Goal: Information Seeking & Learning: Learn about a topic

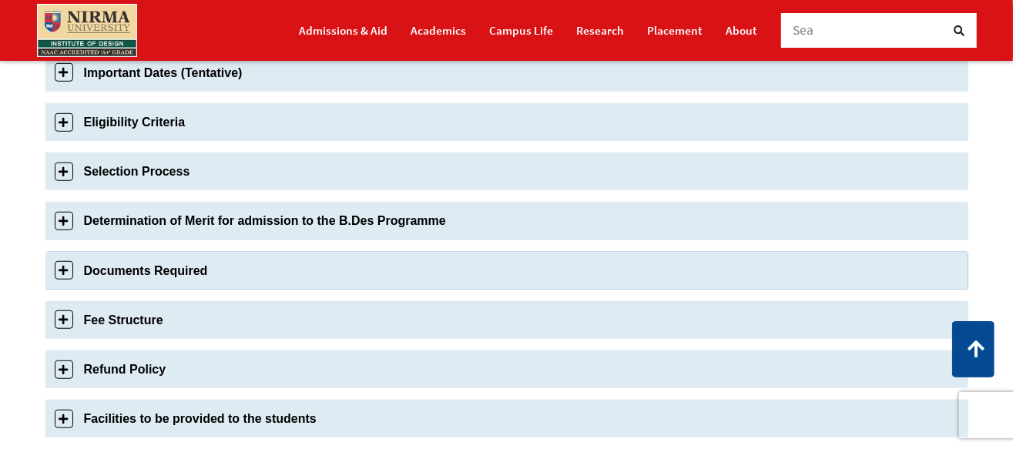
scroll to position [616, 0]
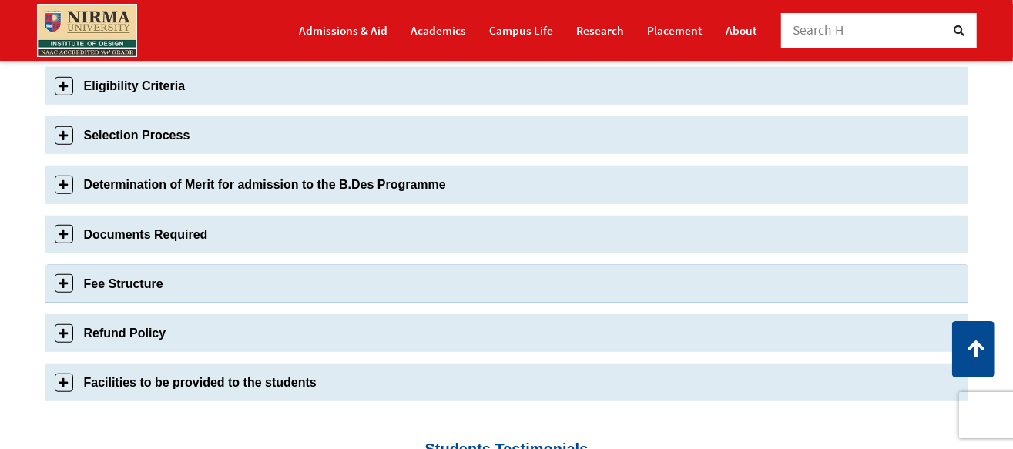
click at [65, 288] on link "Fee Structure" at bounding box center [506, 284] width 923 height 38
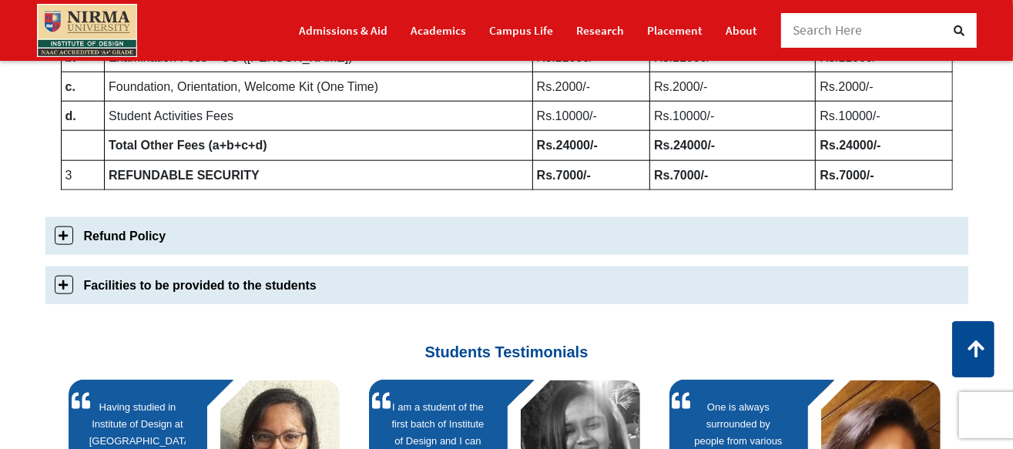
scroll to position [1018, 0]
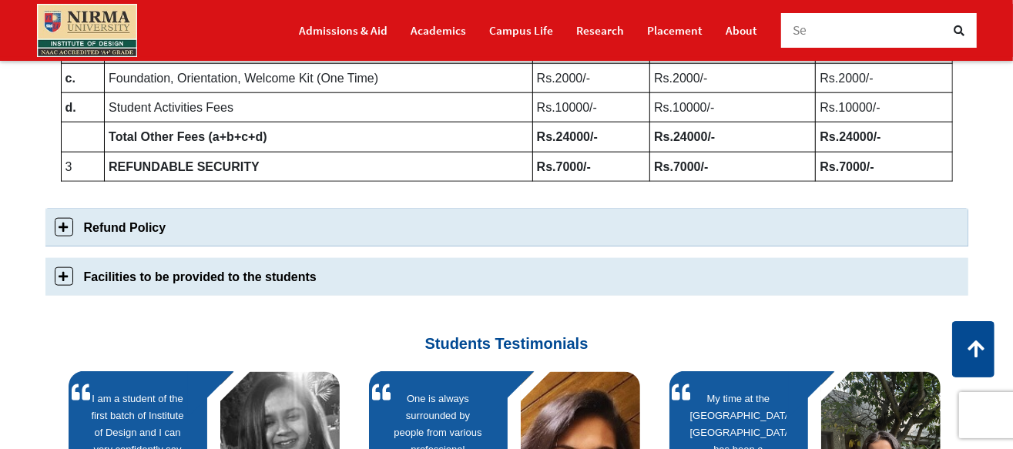
click at [59, 226] on link "Refund Policy" at bounding box center [506, 228] width 923 height 38
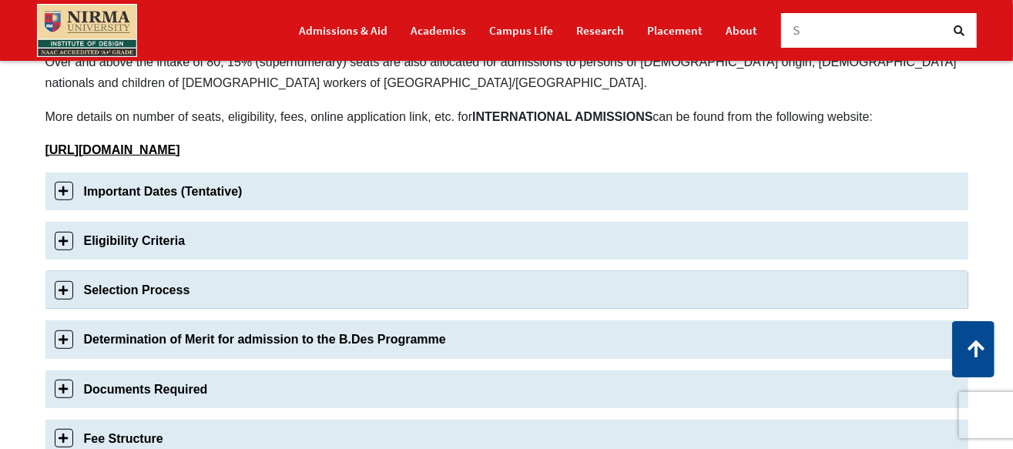
scroll to position [539, 0]
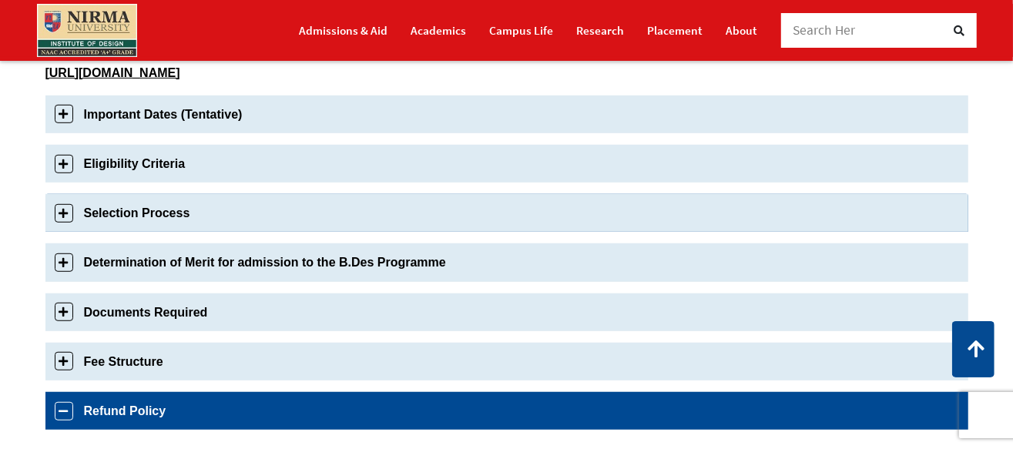
click at [55, 208] on link "Selection Process" at bounding box center [506, 213] width 923 height 38
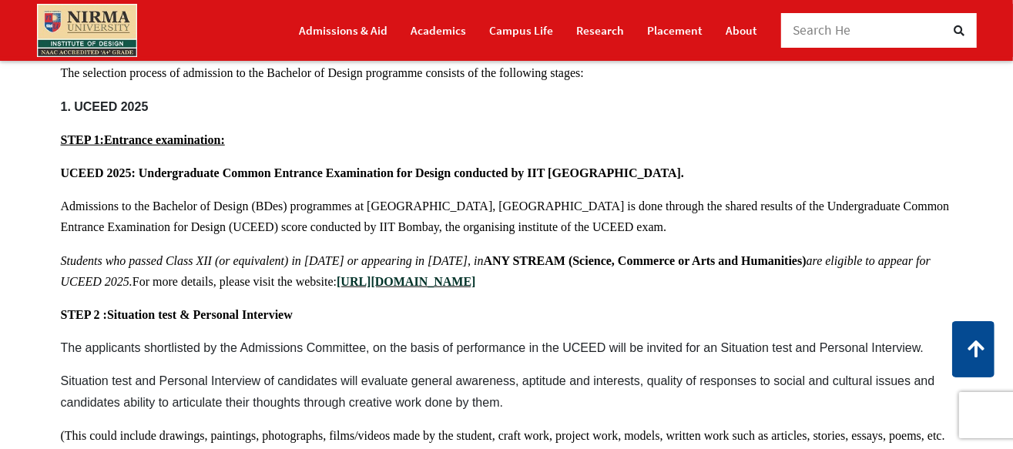
scroll to position [639, 0]
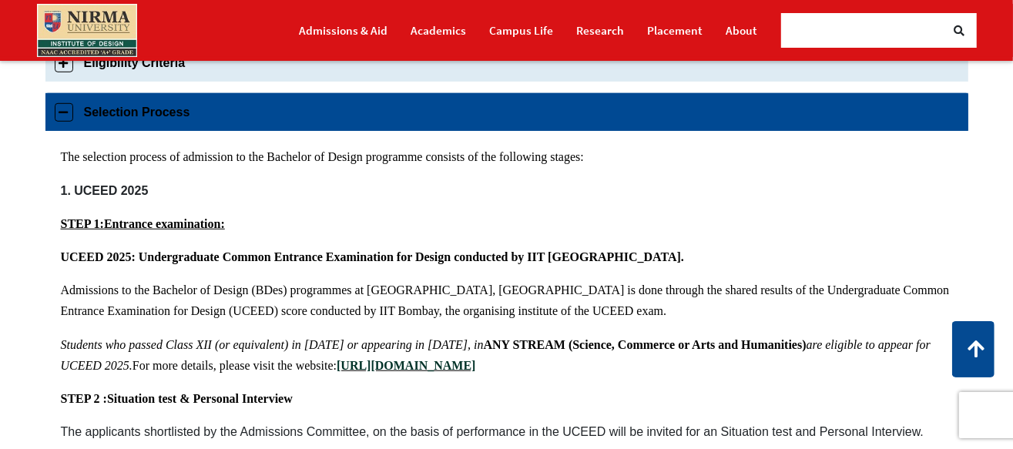
click at [71, 112] on link "Selection Process" at bounding box center [506, 112] width 923 height 38
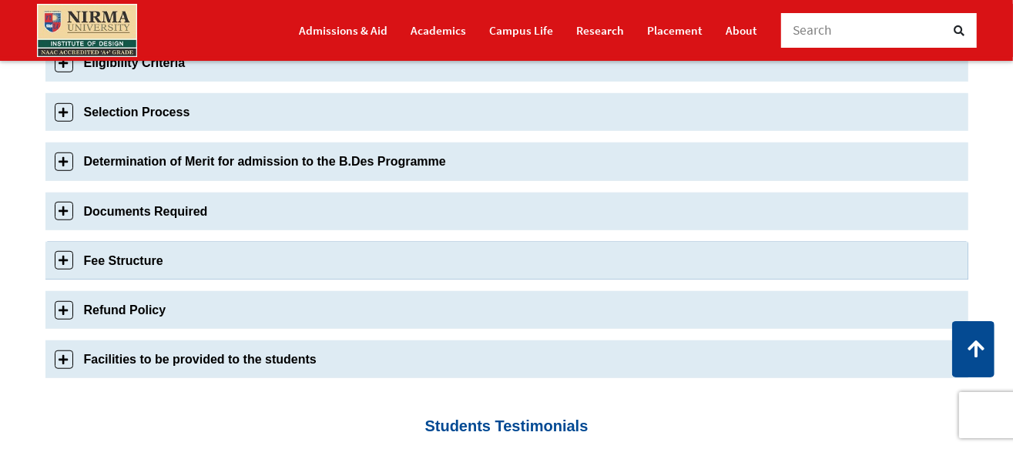
click at [64, 249] on link "Fee Structure" at bounding box center [506, 261] width 923 height 38
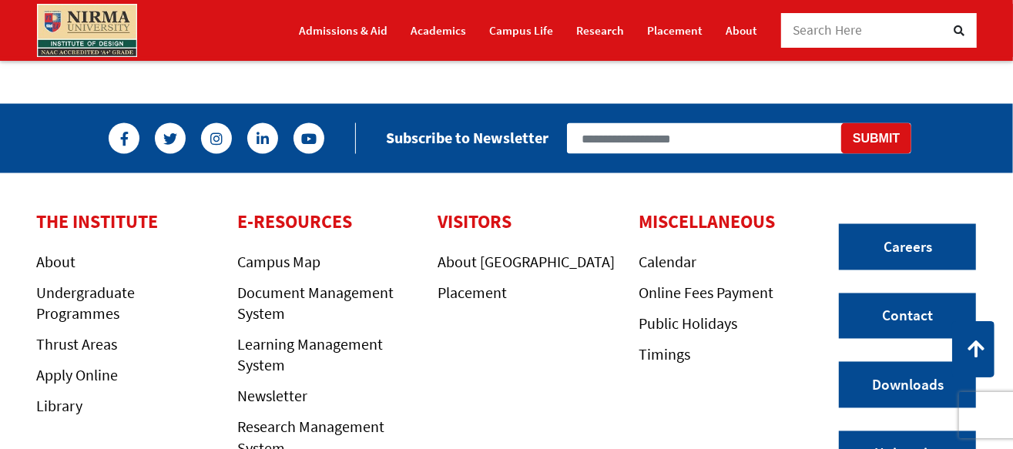
scroll to position [1695, 0]
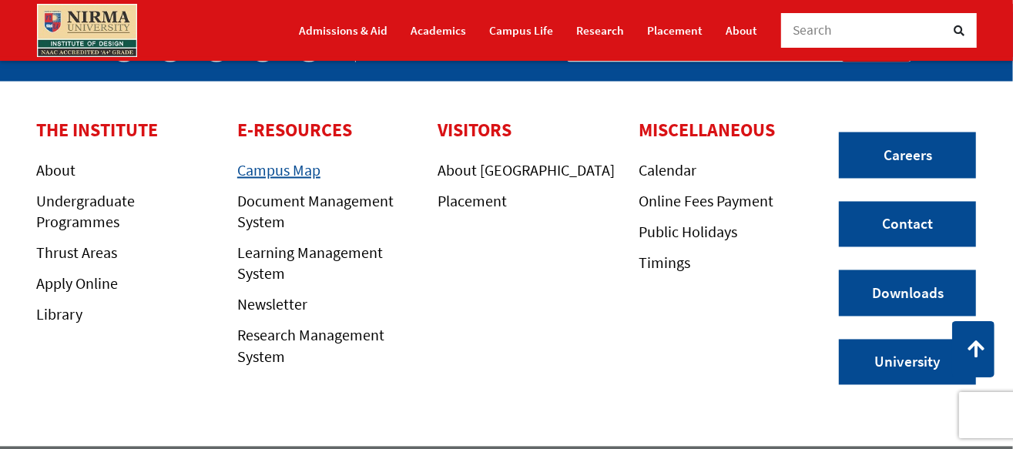
click at [281, 176] on link "Campus Map" at bounding box center [278, 170] width 83 height 19
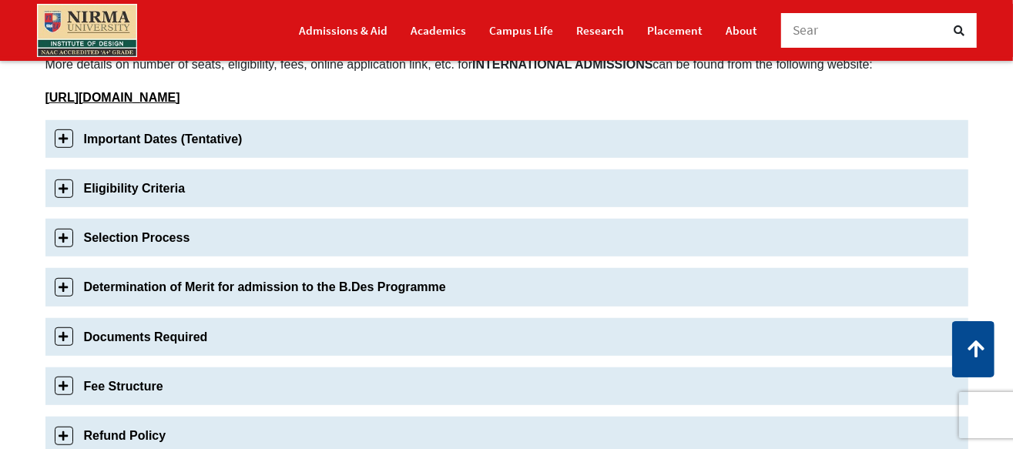
scroll to position [539, 0]
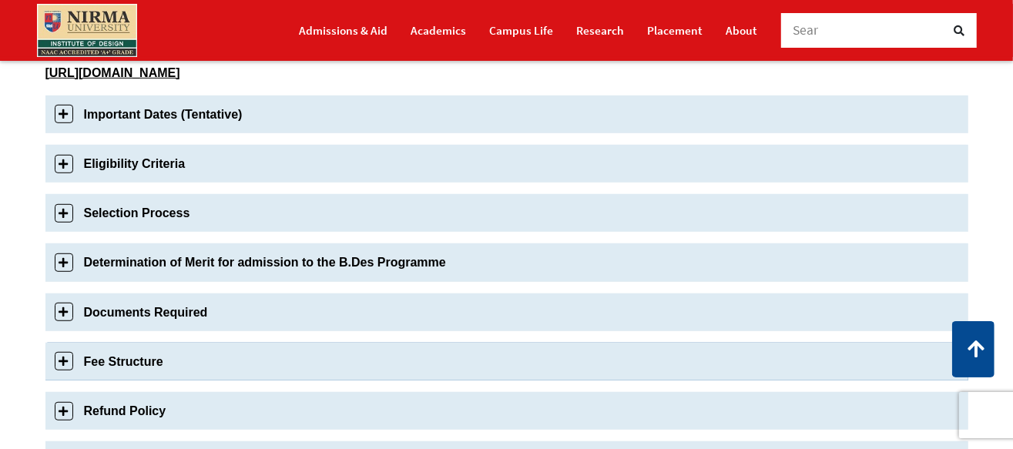
click at [65, 354] on link "Fee Structure" at bounding box center [506, 362] width 923 height 38
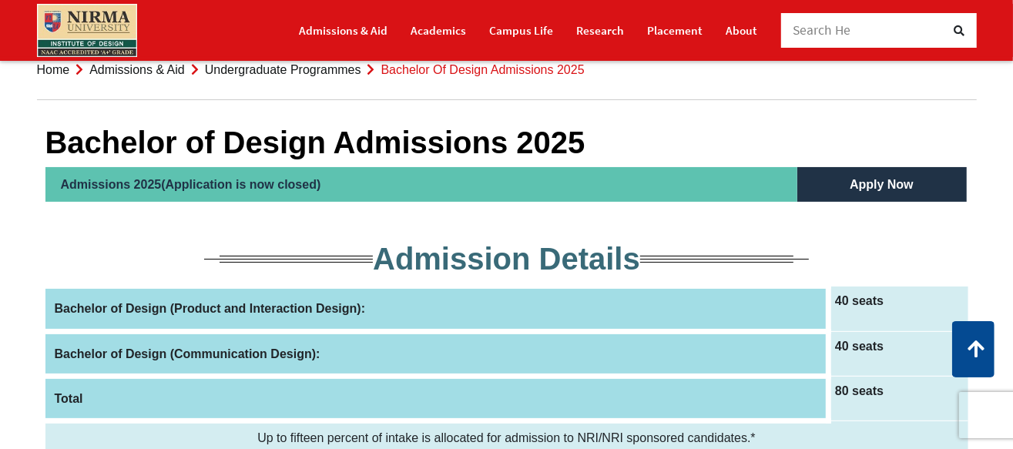
scroll to position [0, 0]
